Goal: Task Accomplishment & Management: Use online tool/utility

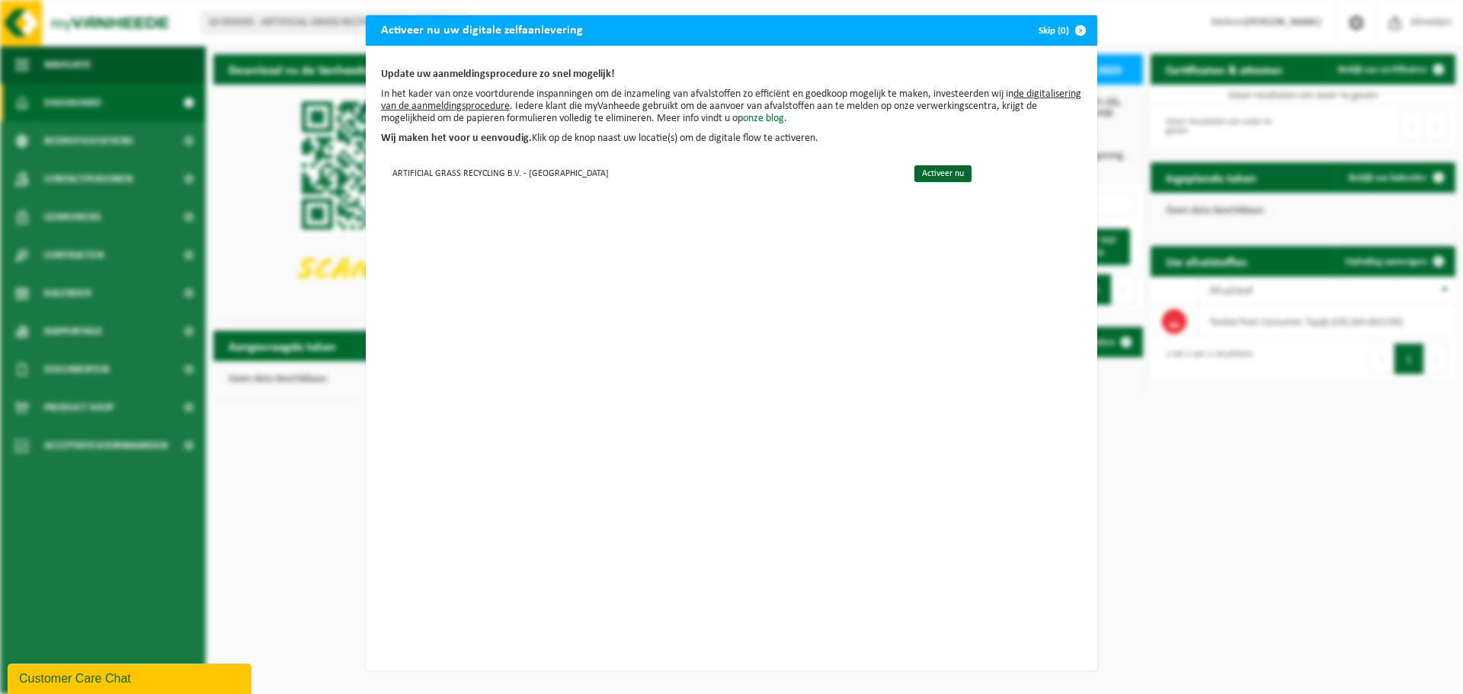
click at [784, 118] on link "onze blog" at bounding box center [763, 118] width 41 height 11
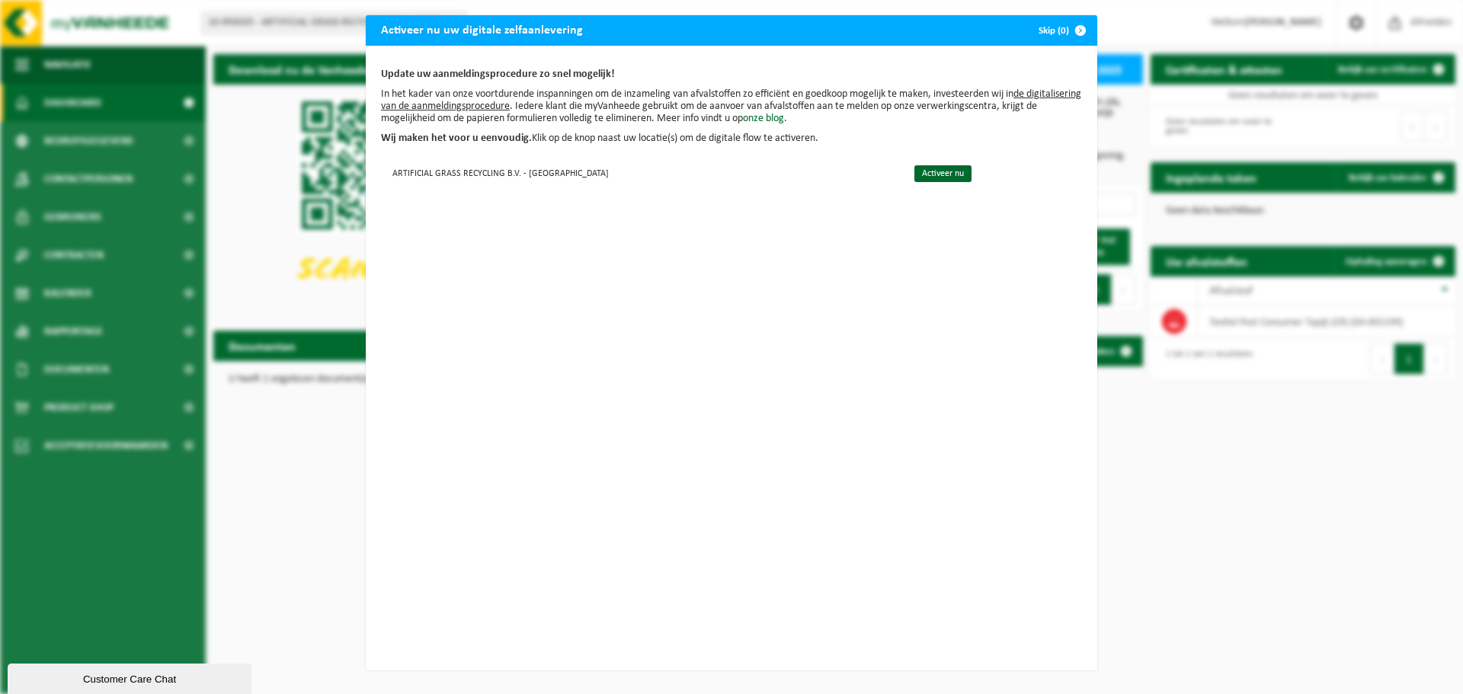
click at [1077, 26] on span "button" at bounding box center [1080, 30] width 30 height 30
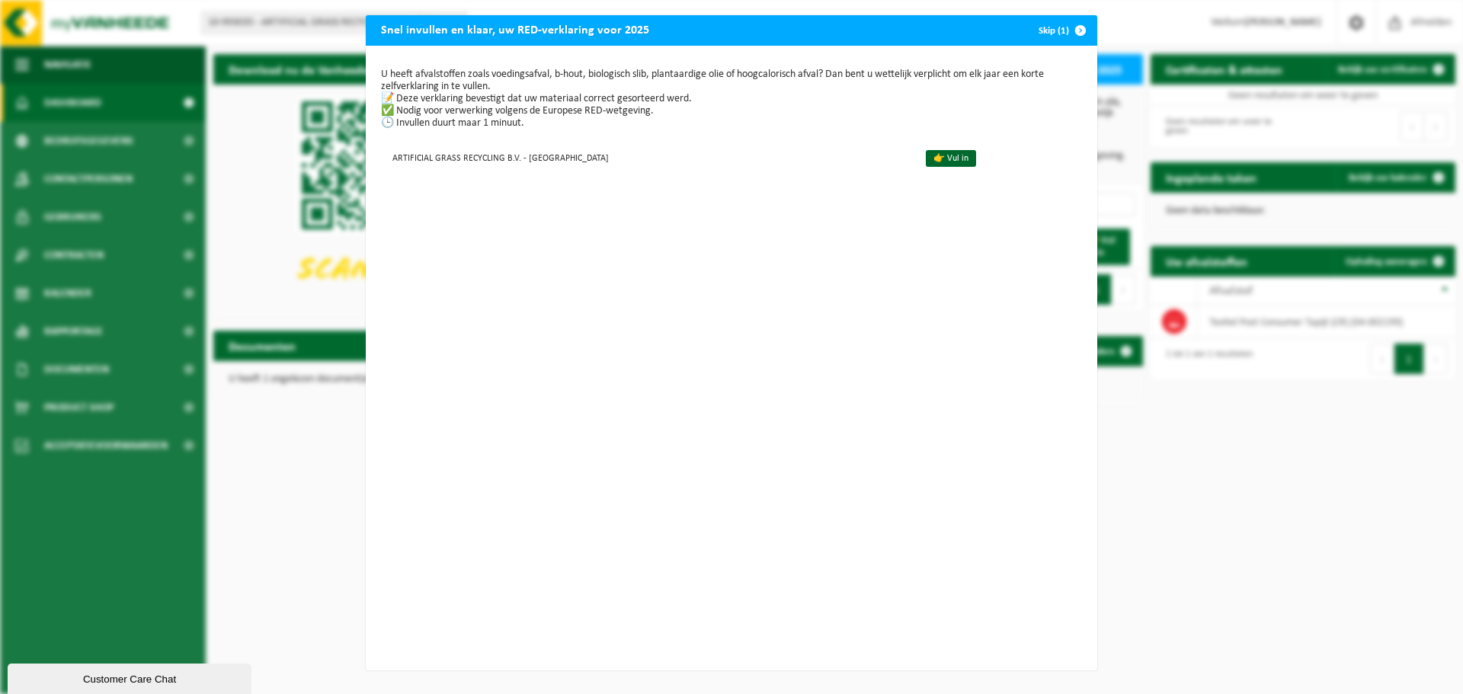
click at [1073, 29] on span "button" at bounding box center [1080, 30] width 30 height 30
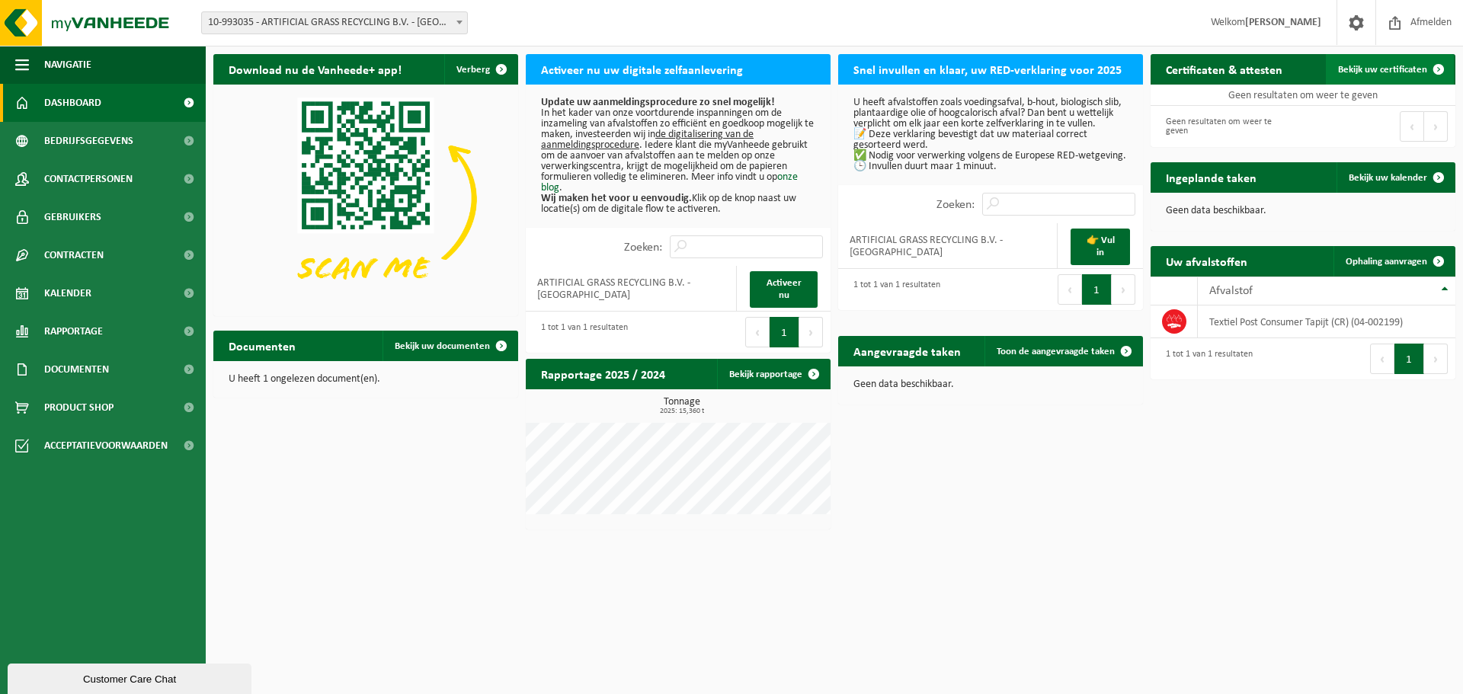
click at [1368, 71] on span "Bekijk uw certificaten" at bounding box center [1382, 70] width 89 height 10
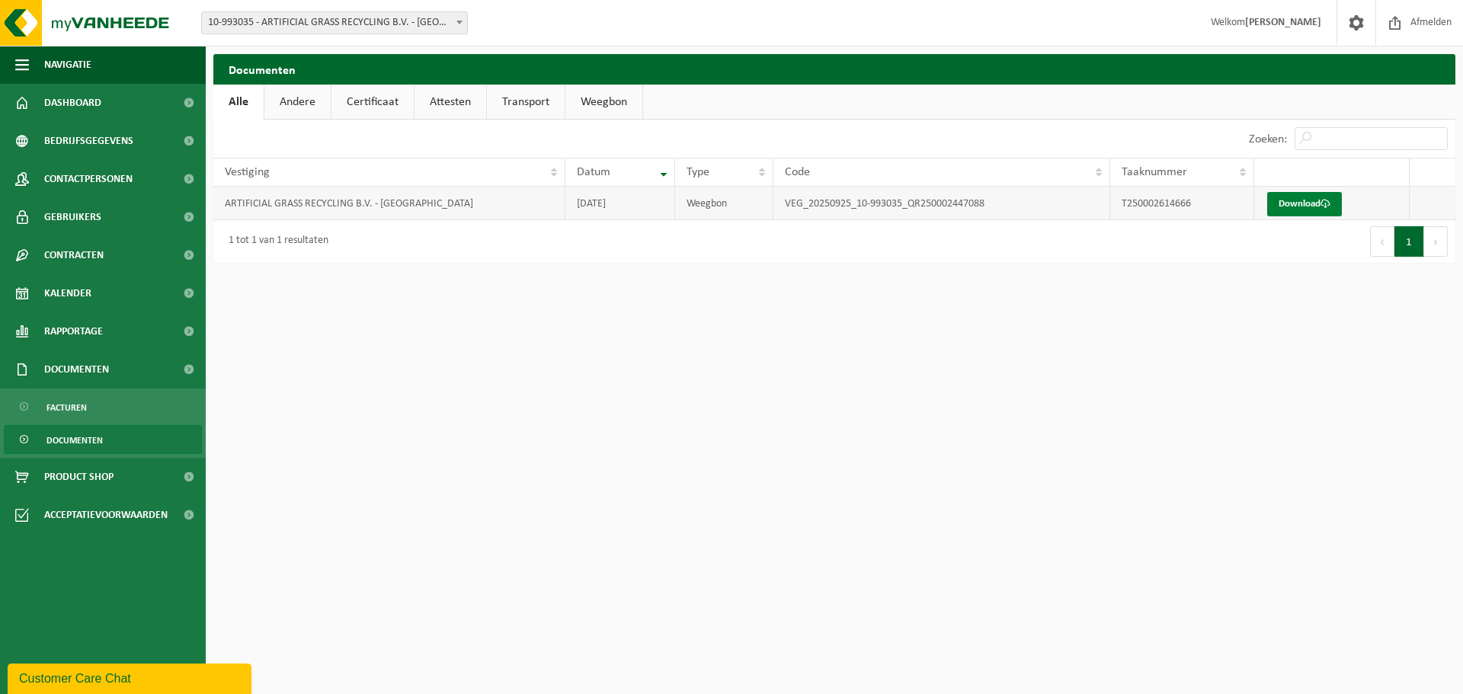
click at [1303, 206] on link "Download" at bounding box center [1304, 204] width 75 height 24
click at [66, 97] on span "Dashboard" at bounding box center [72, 103] width 57 height 38
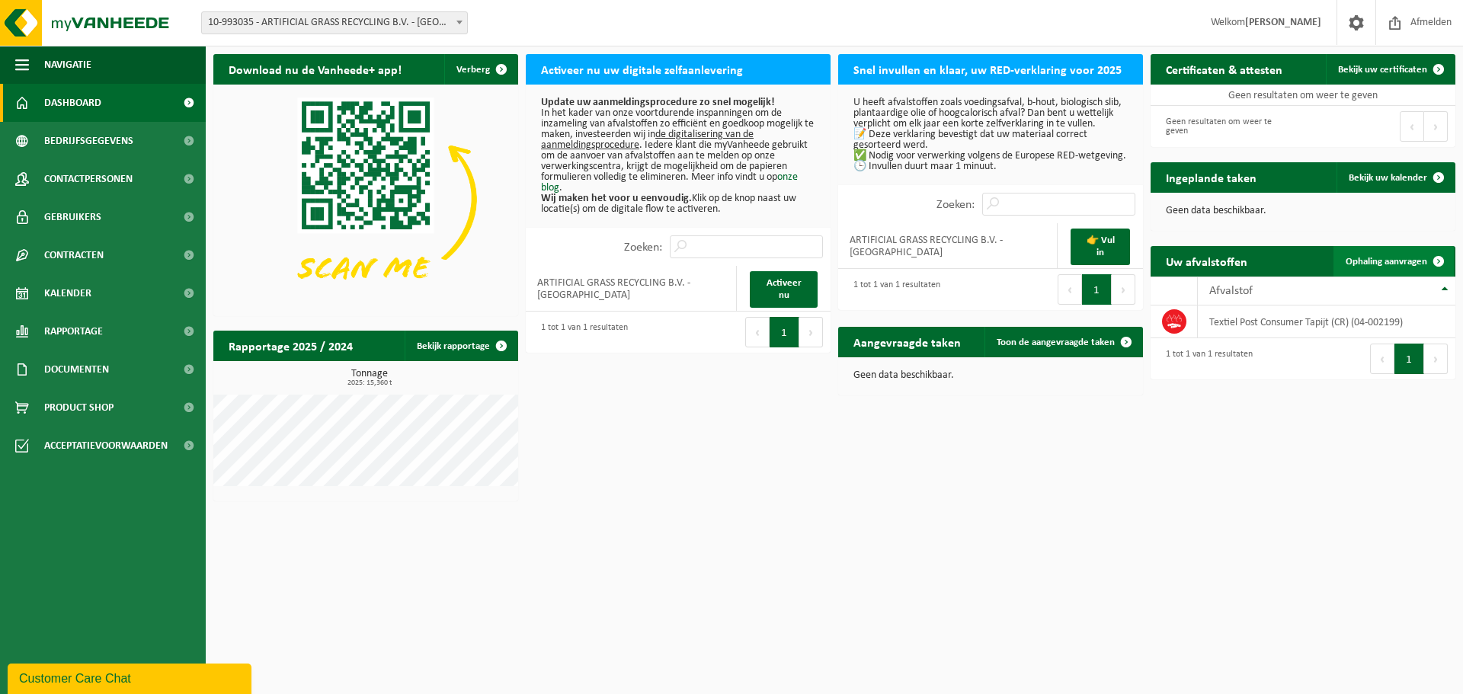
click at [1392, 263] on span "Ophaling aanvragen" at bounding box center [1386, 262] width 82 height 10
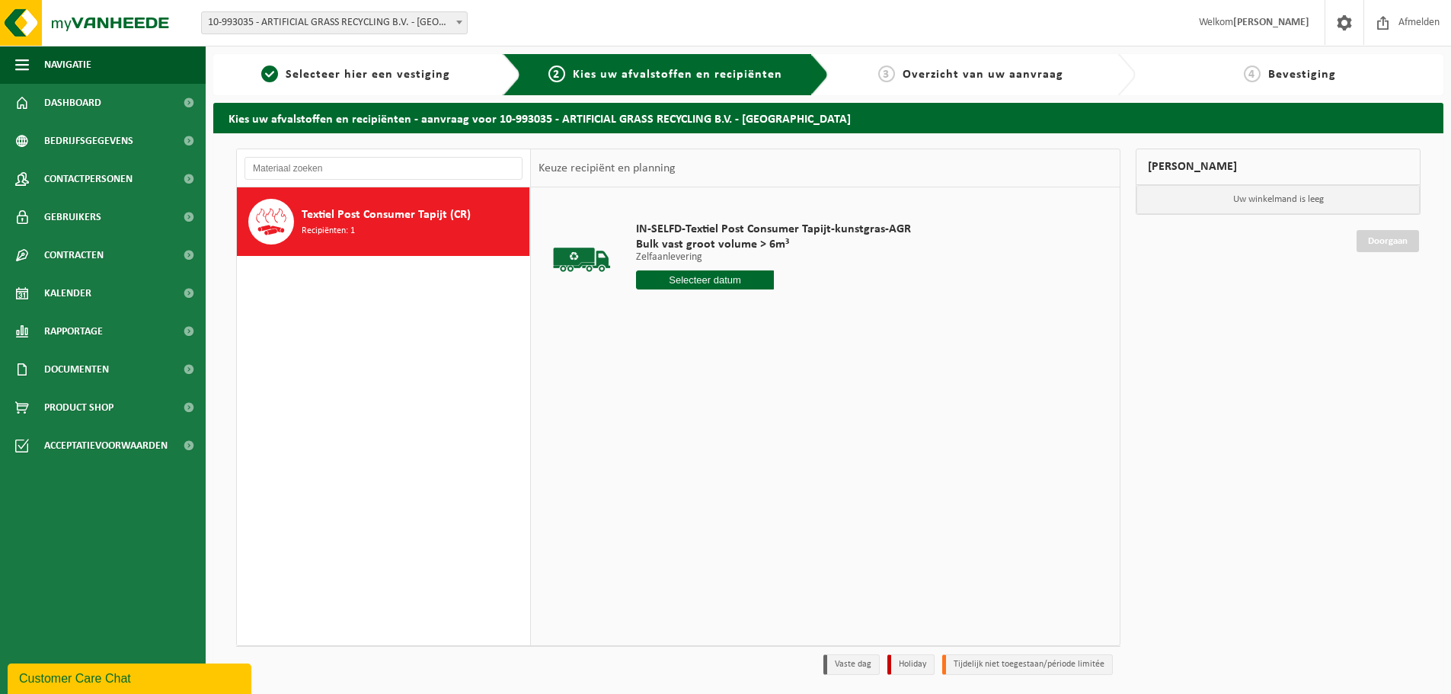
click at [685, 281] on input "text" at bounding box center [705, 279] width 138 height 19
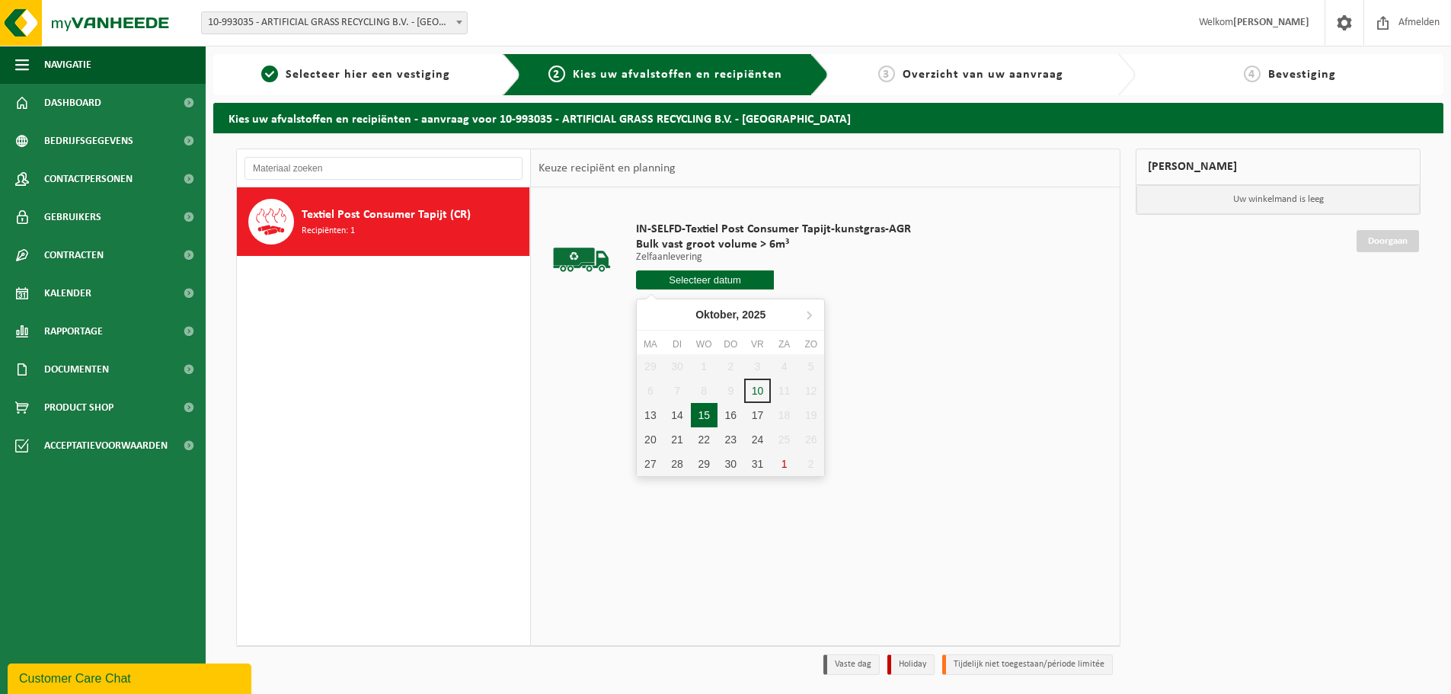
click at [701, 415] on div "15" at bounding box center [704, 415] width 27 height 24
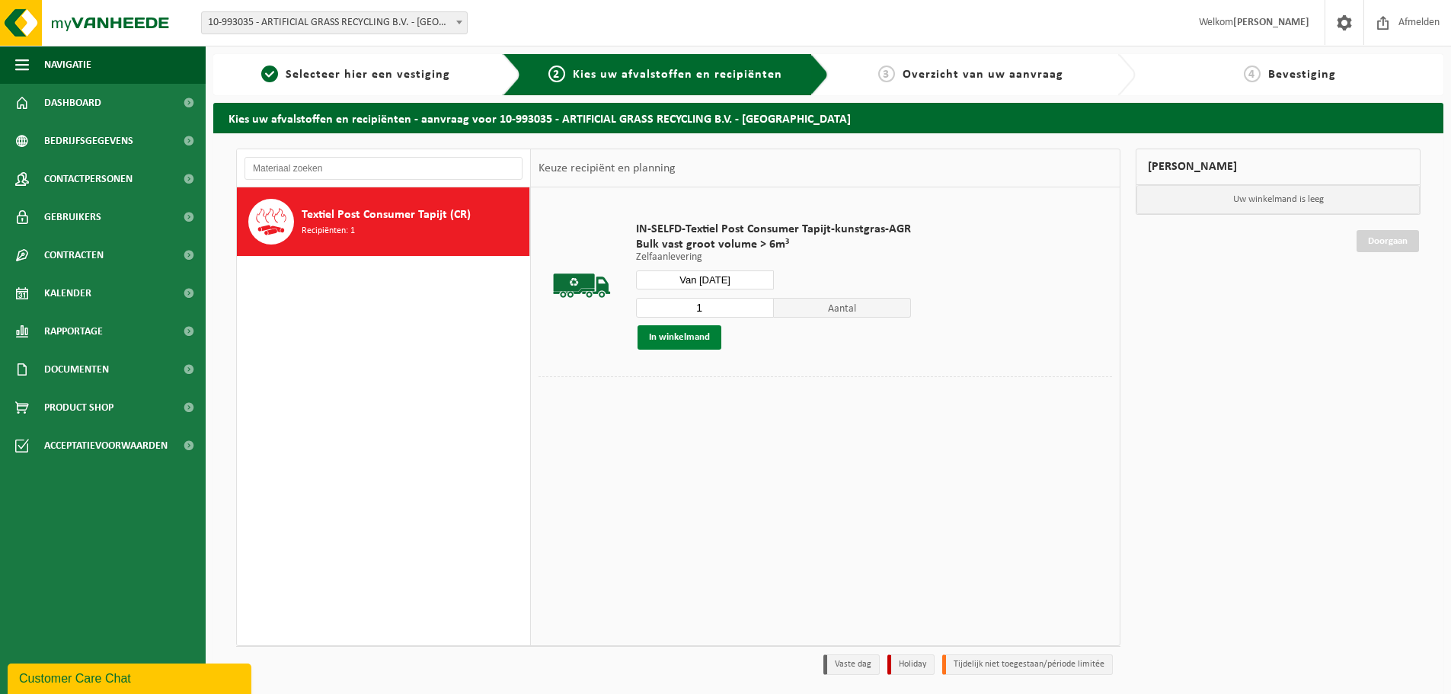
click at [674, 342] on button "In winkelmand" at bounding box center [680, 337] width 84 height 24
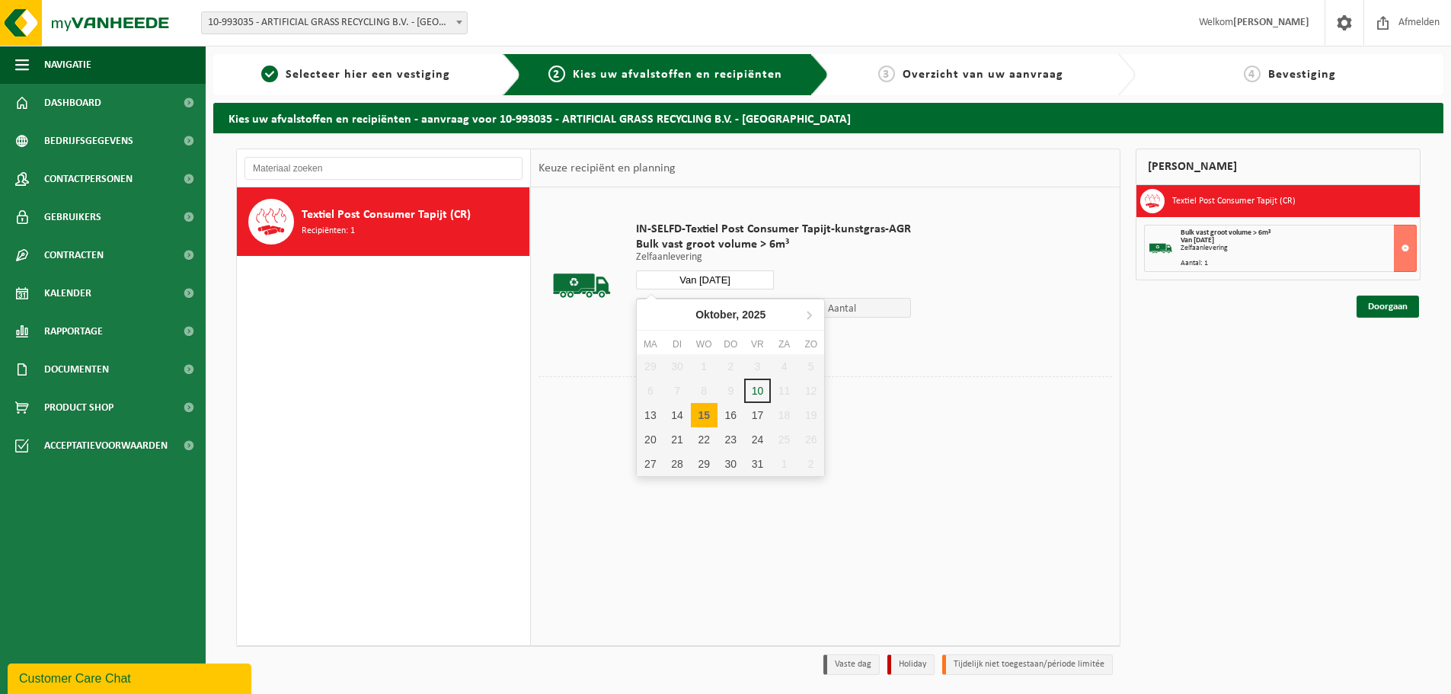
click at [732, 276] on input "Van 2025-10-15" at bounding box center [705, 279] width 138 height 19
click at [764, 415] on div "17" at bounding box center [757, 415] width 27 height 24
type input "Van 2025-10-17"
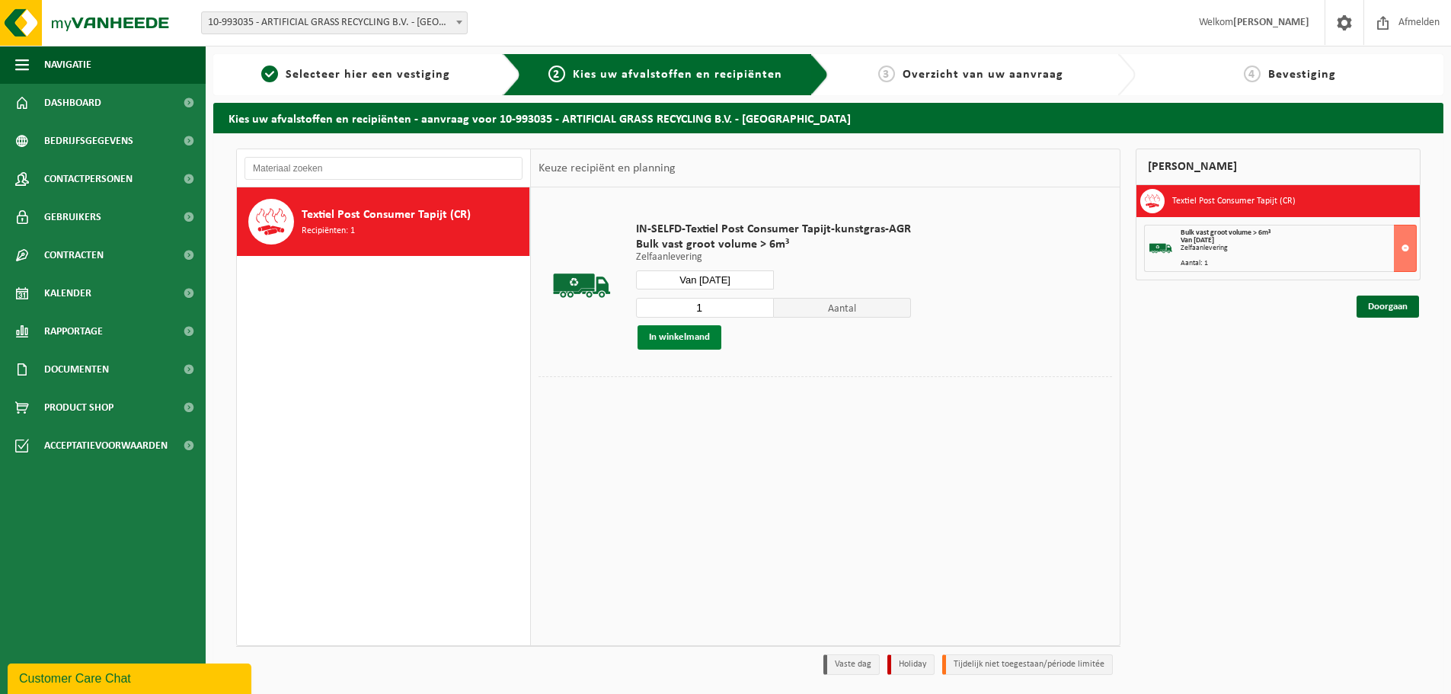
click at [670, 344] on button "In winkelmand" at bounding box center [680, 337] width 84 height 24
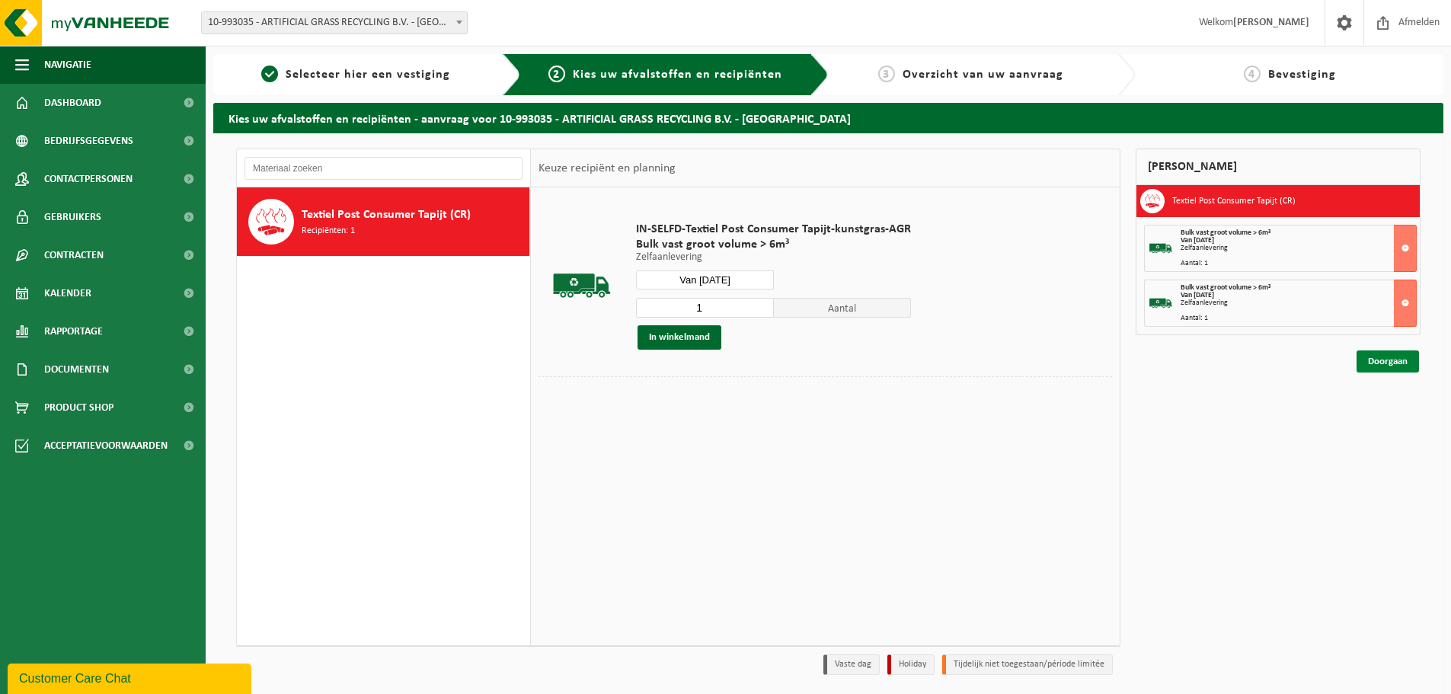
click at [1389, 370] on link "Doorgaan" at bounding box center [1388, 361] width 62 height 22
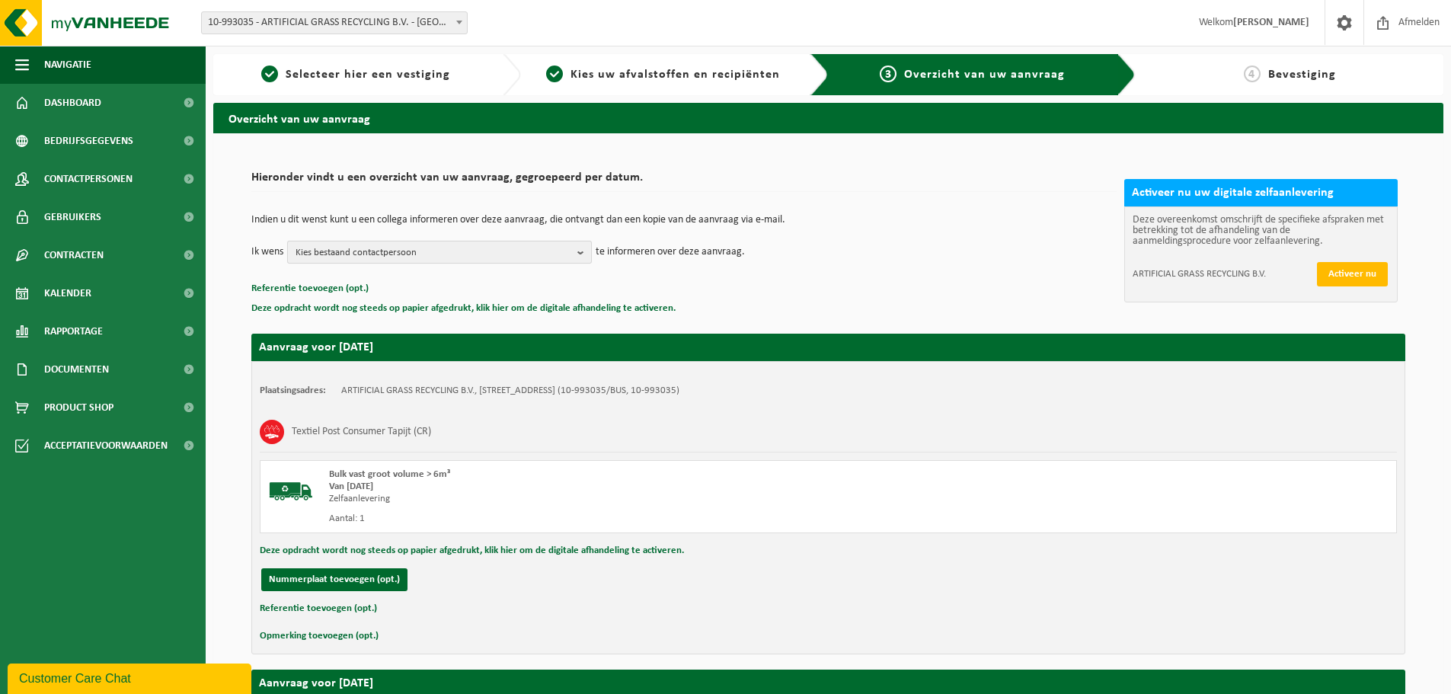
click at [581, 252] on b "button" at bounding box center [585, 252] width 14 height 21
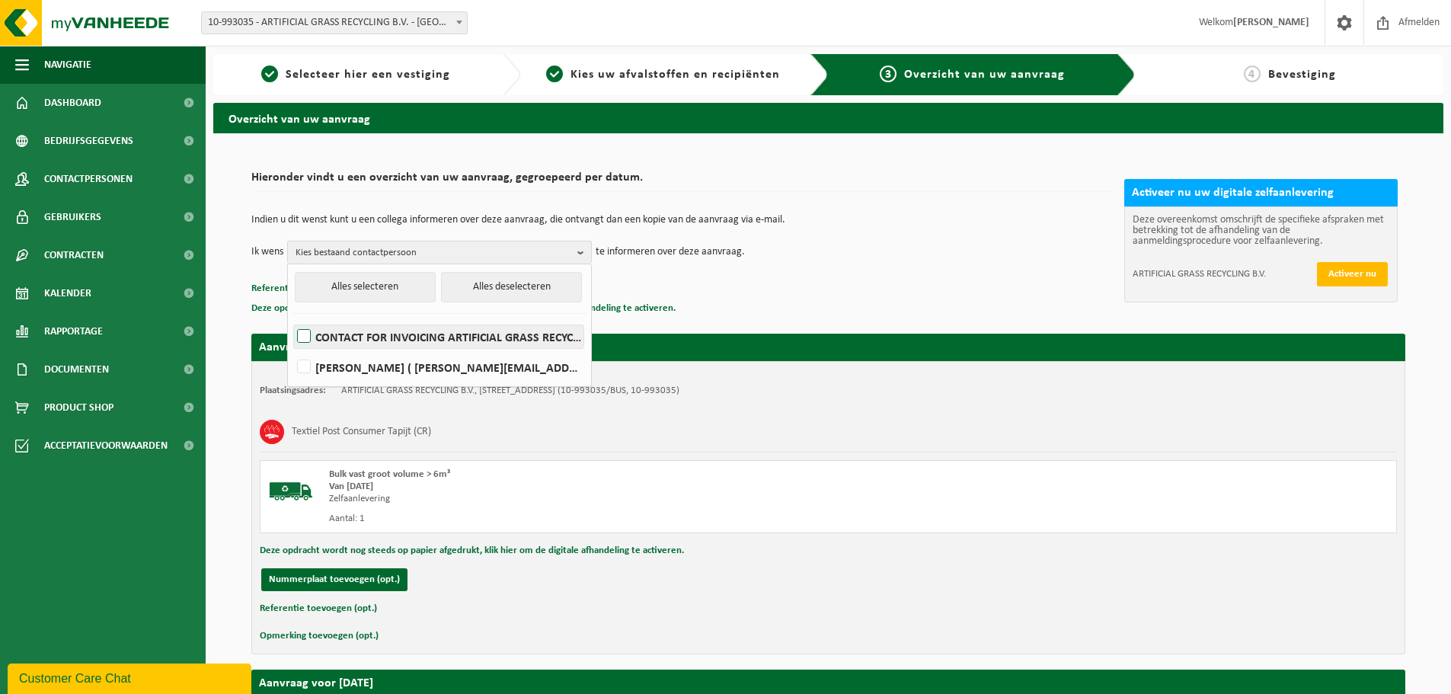
click at [307, 336] on label "CONTACT FOR INVOICING ARTIFICIAL GRASS RECYCLIN ( crediteuren@artificialgrassre…" at bounding box center [439, 336] width 290 height 23
click at [292, 318] on input "CONTACT FOR INVOICING ARTIFICIAL GRASS RECYCLIN ( crediteuren@artificialgrassre…" at bounding box center [291, 317] width 1 height 1
click at [314, 334] on label "CONTACT FOR INVOICING ARTIFICIAL GRASS RECYCLIN ( crediteuren@artificialgrassre…" at bounding box center [439, 336] width 290 height 23
click at [292, 318] on input "CONTACT FOR INVOICING ARTIFICIAL GRASS RECYCLIN ( crediteuren@artificialgrassre…" at bounding box center [291, 317] width 1 height 1
checkbox input "false"
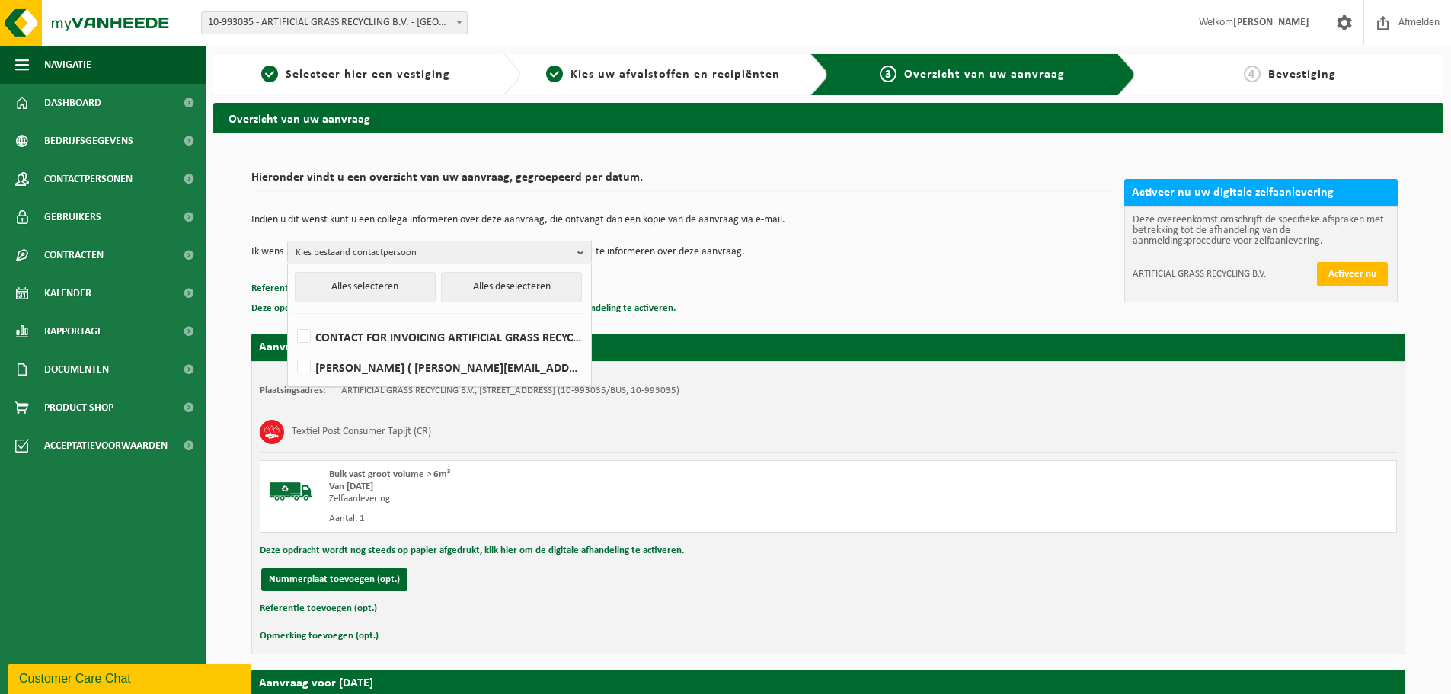
click at [1016, 277] on div "Indien u dit wenst kunt u een collega informeren over deze aanvraag, die ontvan…" at bounding box center [683, 239] width 865 height 79
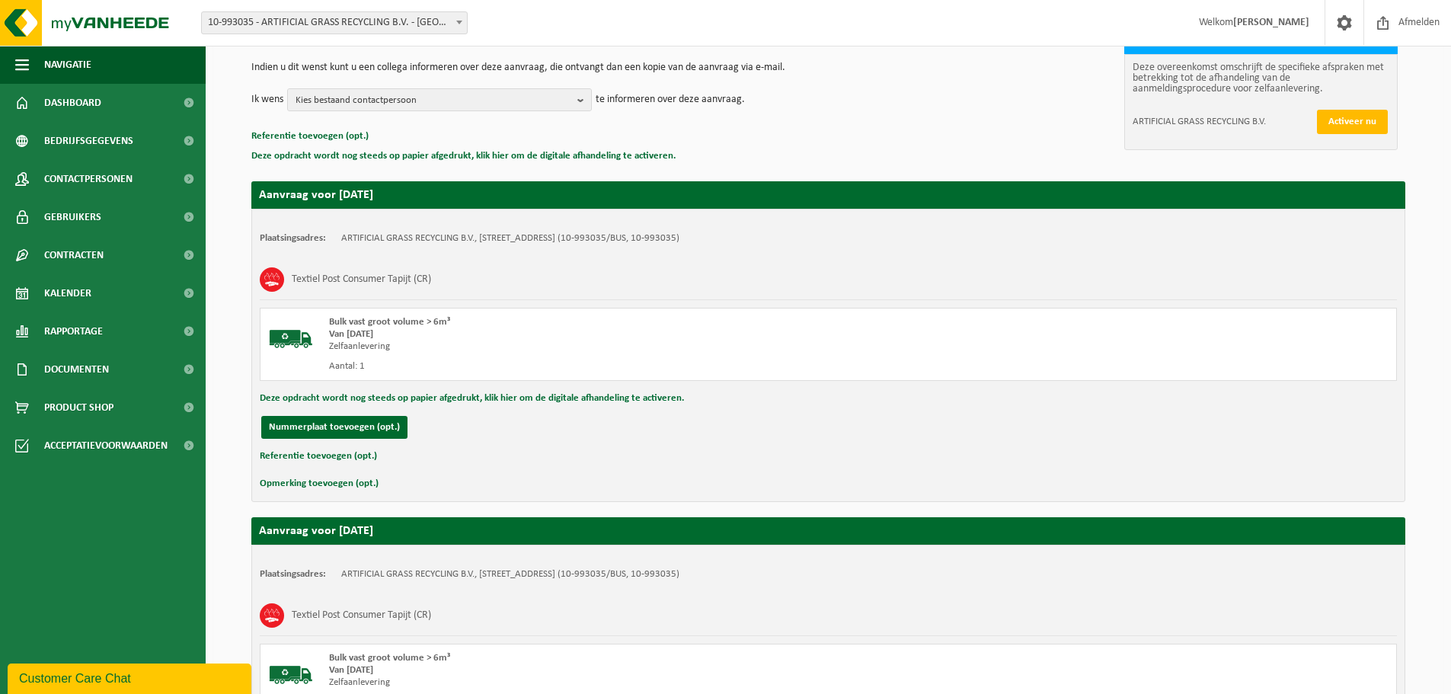
scroll to position [373, 0]
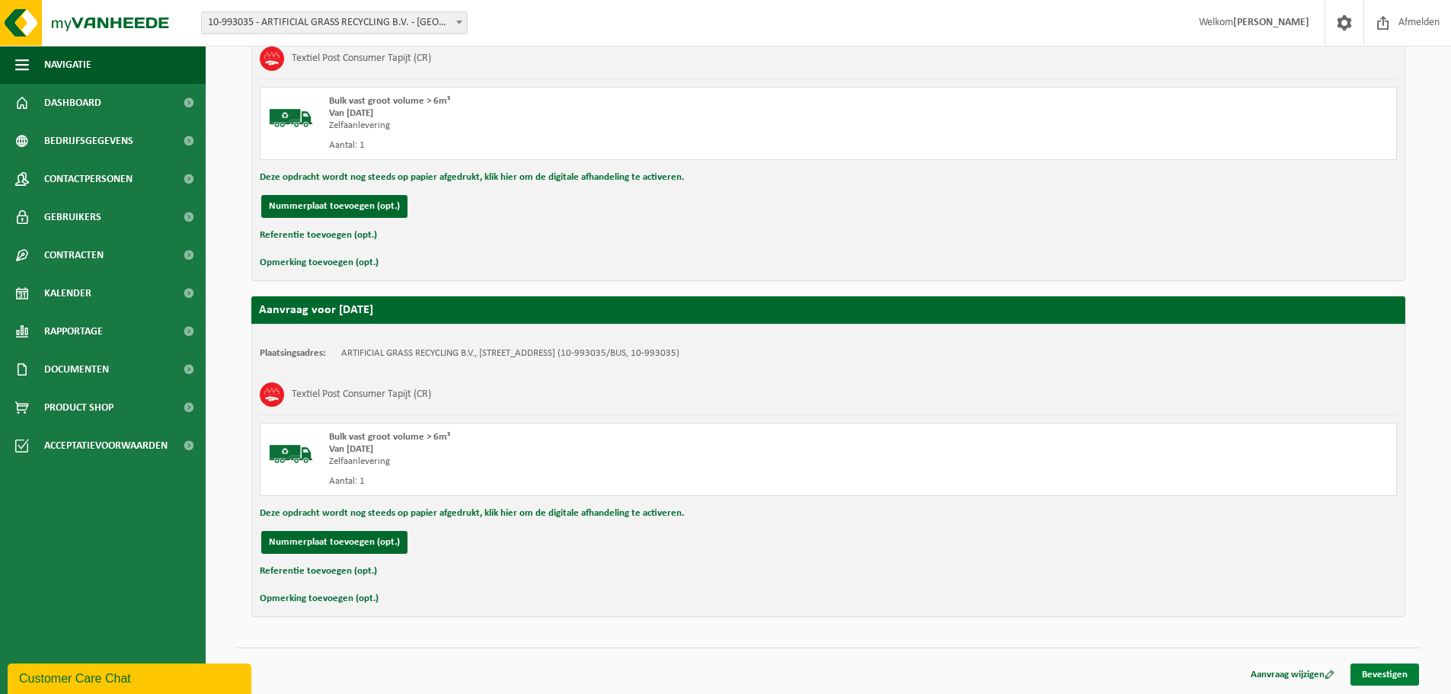
click at [1400, 677] on link "Bevestigen" at bounding box center [1385, 675] width 69 height 22
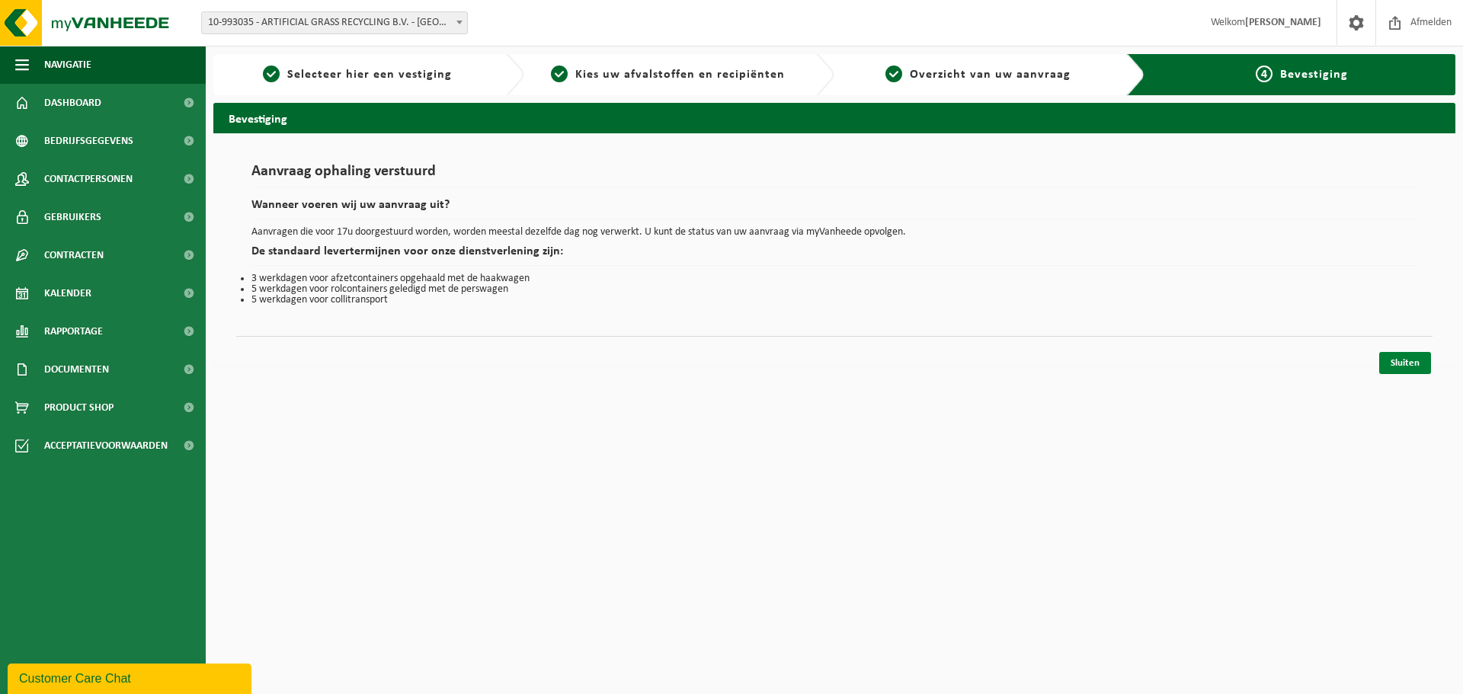
click at [1409, 366] on link "Sluiten" at bounding box center [1405, 363] width 52 height 22
